Goal: Task Accomplishment & Management: Complete application form

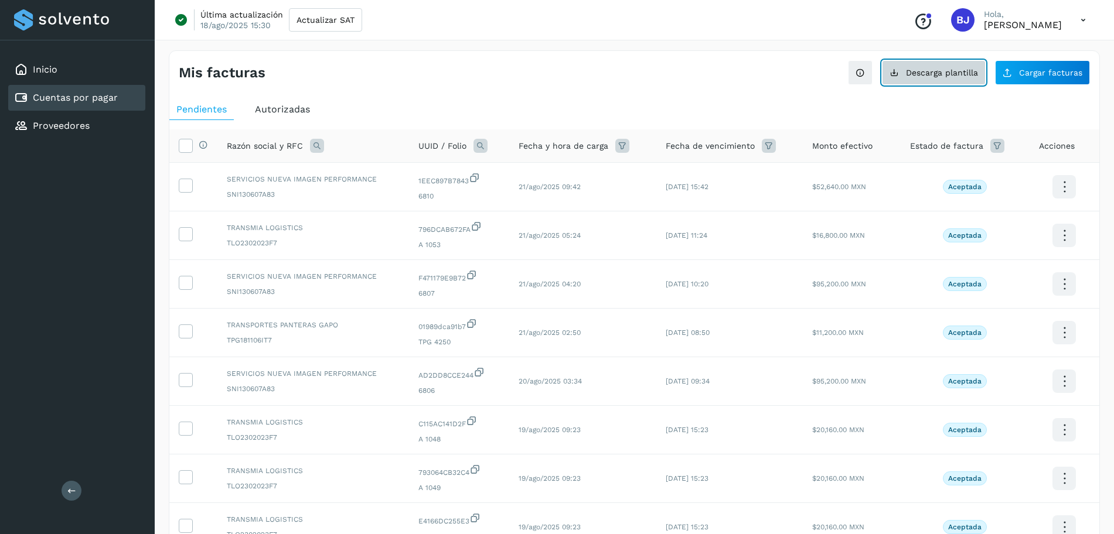
click at [954, 70] on span "Descarga plantilla" at bounding box center [942, 73] width 72 height 8
click at [39, 96] on link "Cuentas por pagar" at bounding box center [75, 97] width 85 height 11
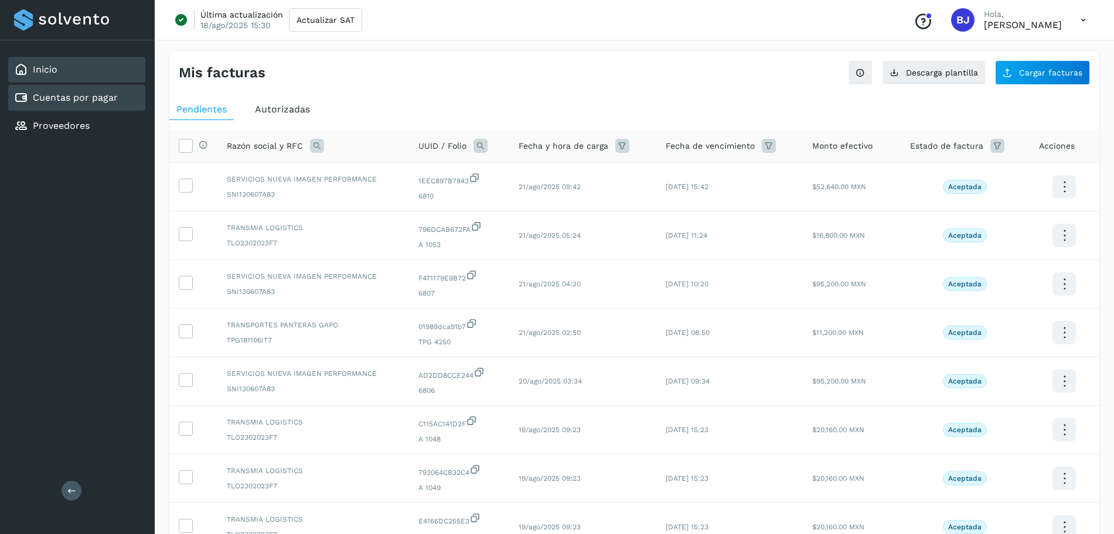
click at [33, 68] on link "Inicio" at bounding box center [45, 69] width 25 height 11
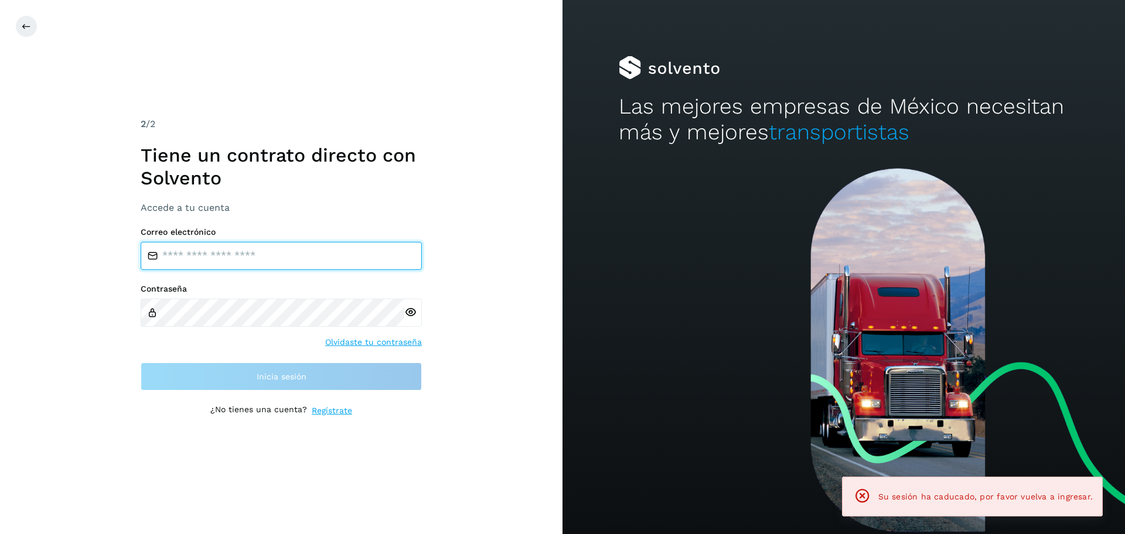
type input "**********"
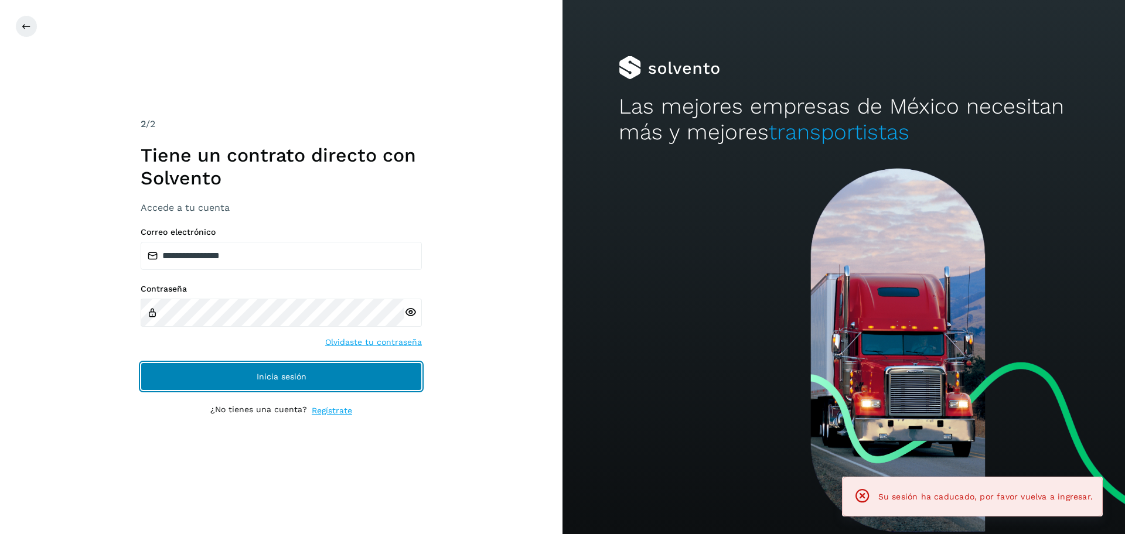
click at [340, 380] on button "Inicia sesión" at bounding box center [281, 377] width 281 height 28
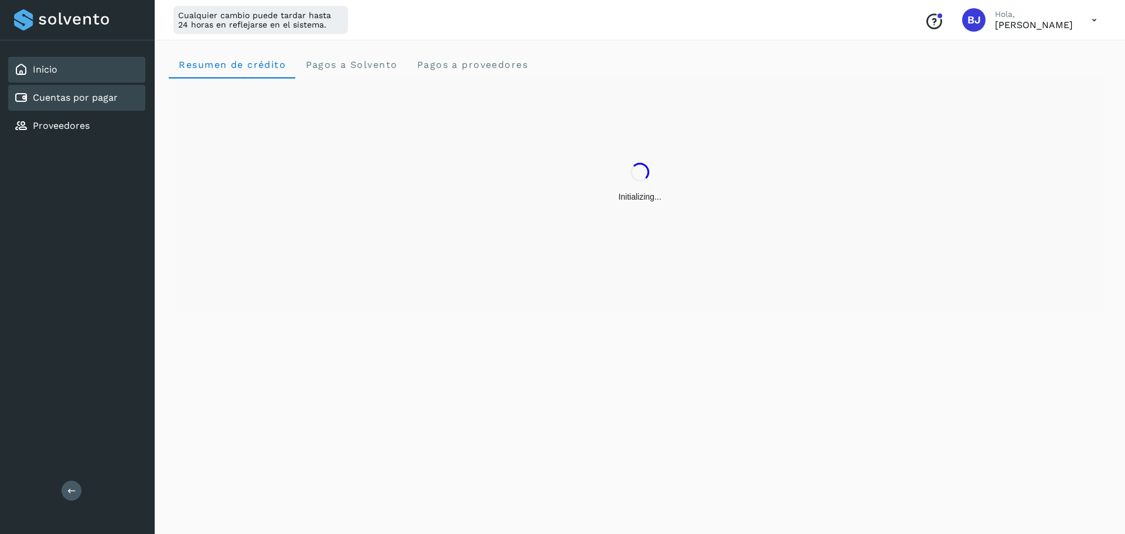
click at [76, 95] on link "Cuentas por pagar" at bounding box center [75, 97] width 85 height 11
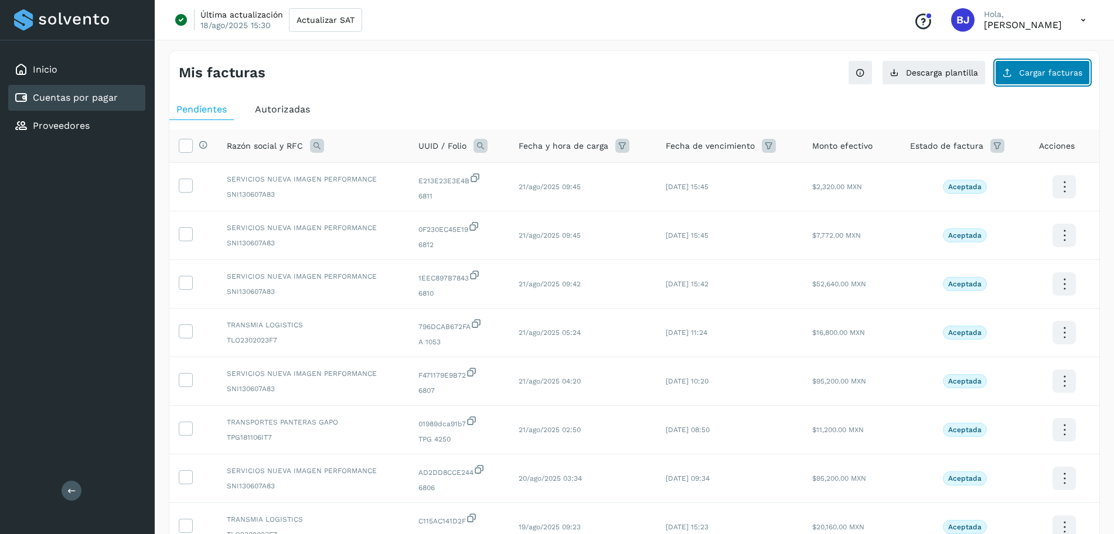
click at [1037, 83] on button "Cargar facturas" at bounding box center [1042, 72] width 95 height 25
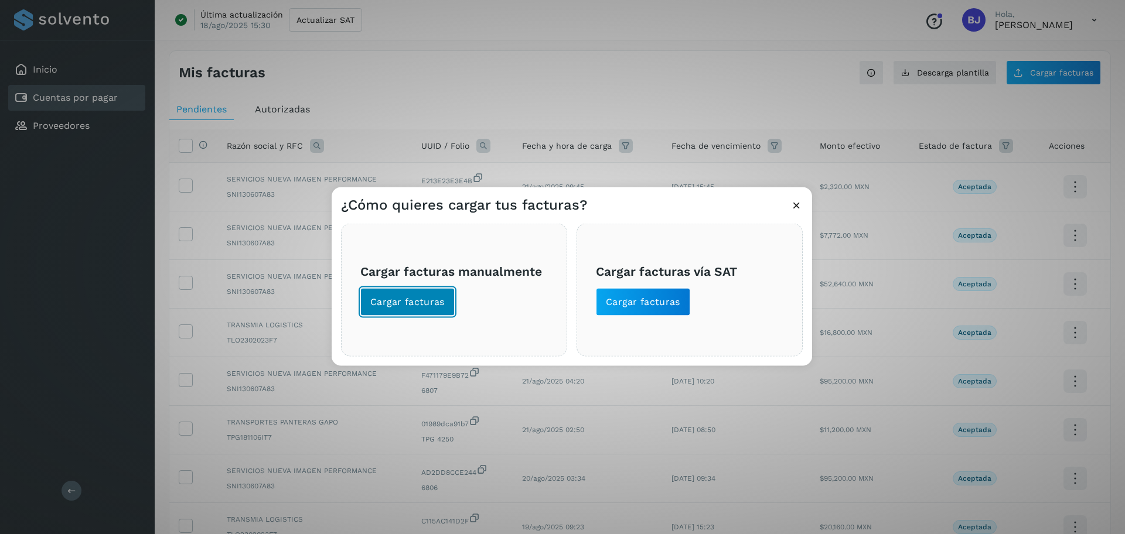
click at [407, 297] on span "Cargar facturas" at bounding box center [407, 302] width 74 height 13
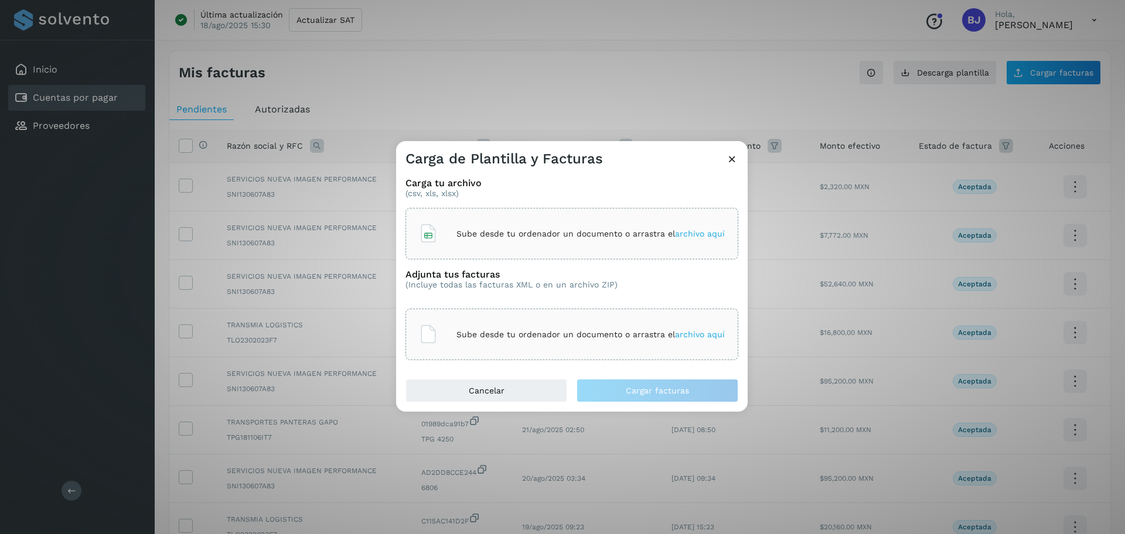
click at [474, 225] on div "Sube desde tu ordenador un documento o arrastra el archivo aquí" at bounding box center [572, 234] width 306 height 32
click at [489, 352] on div "Sube desde tu ordenador un documento o arrastra el archivo aquí" at bounding box center [572, 335] width 333 height 52
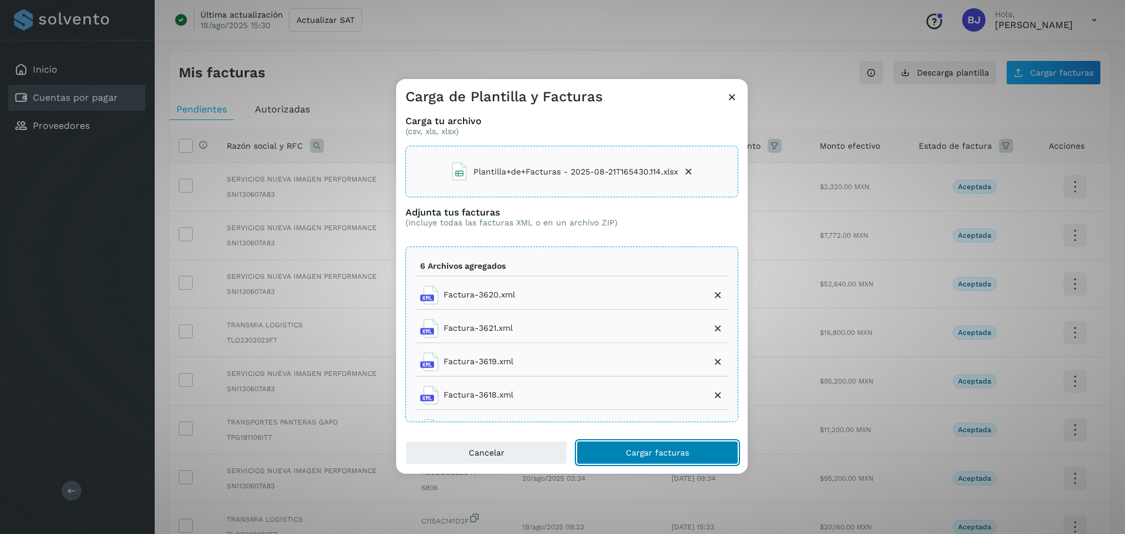
click at [637, 449] on span "Cargar facturas" at bounding box center [657, 453] width 63 height 8
click at [683, 172] on icon at bounding box center [689, 172] width 12 height 12
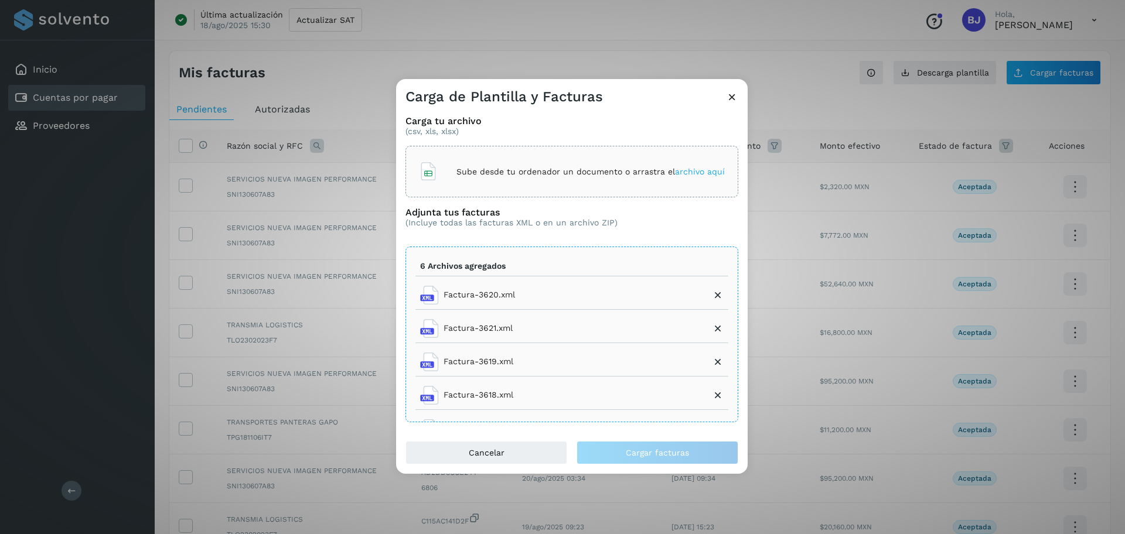
click at [483, 164] on div "Sube desde tu ordenador un documento o arrastra el archivo aquí" at bounding box center [572, 172] width 306 height 32
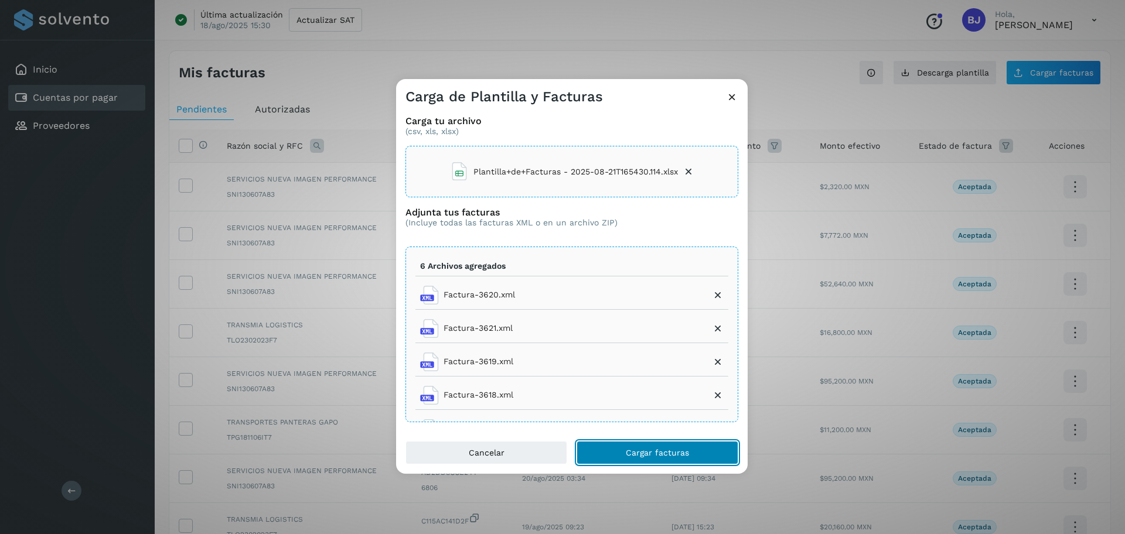
click at [665, 449] on span "Cargar facturas" at bounding box center [657, 453] width 63 height 8
